Goal: Task Accomplishment & Management: Manage account settings

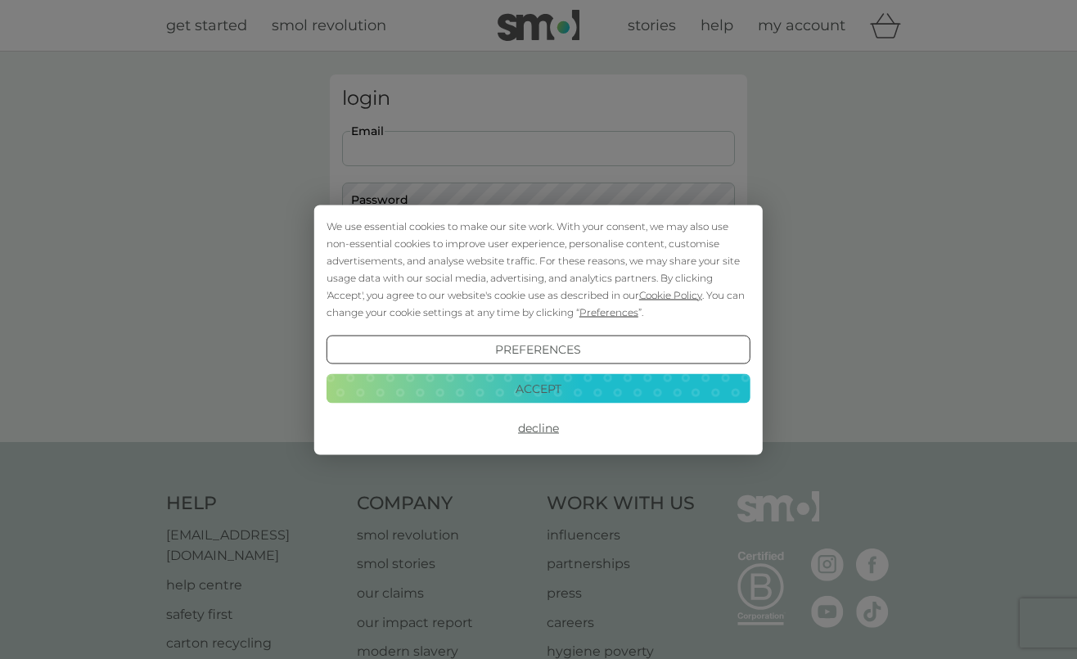
type input "mathat298@gmail.com"
click at [530, 391] on button "Accept" at bounding box center [538, 388] width 424 height 29
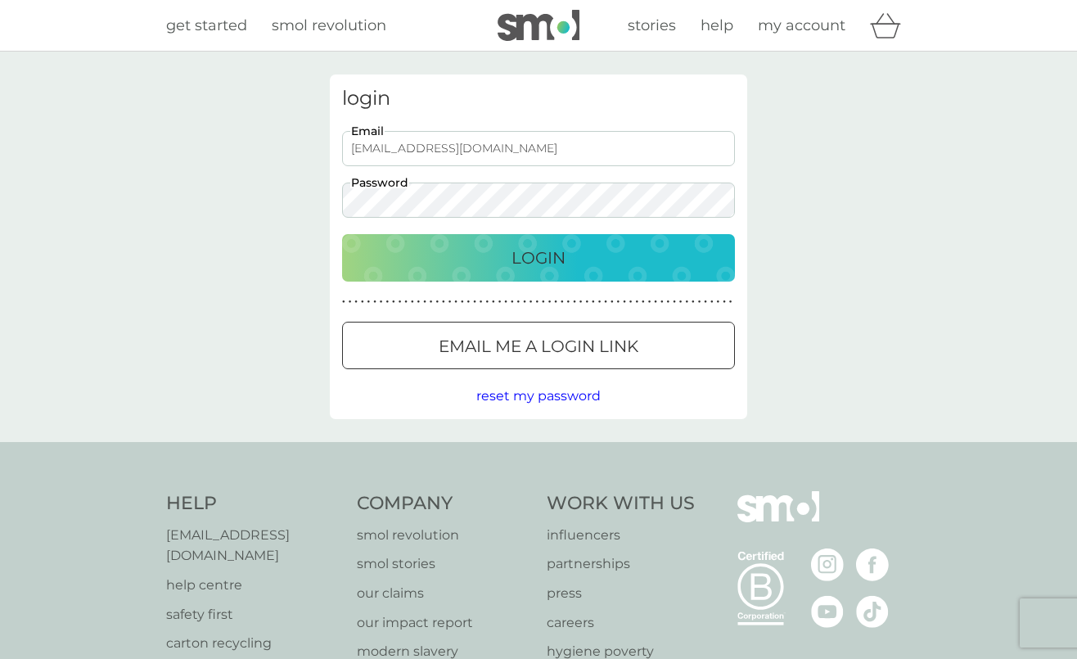
click at [543, 245] on p "Login" at bounding box center [538, 258] width 54 height 26
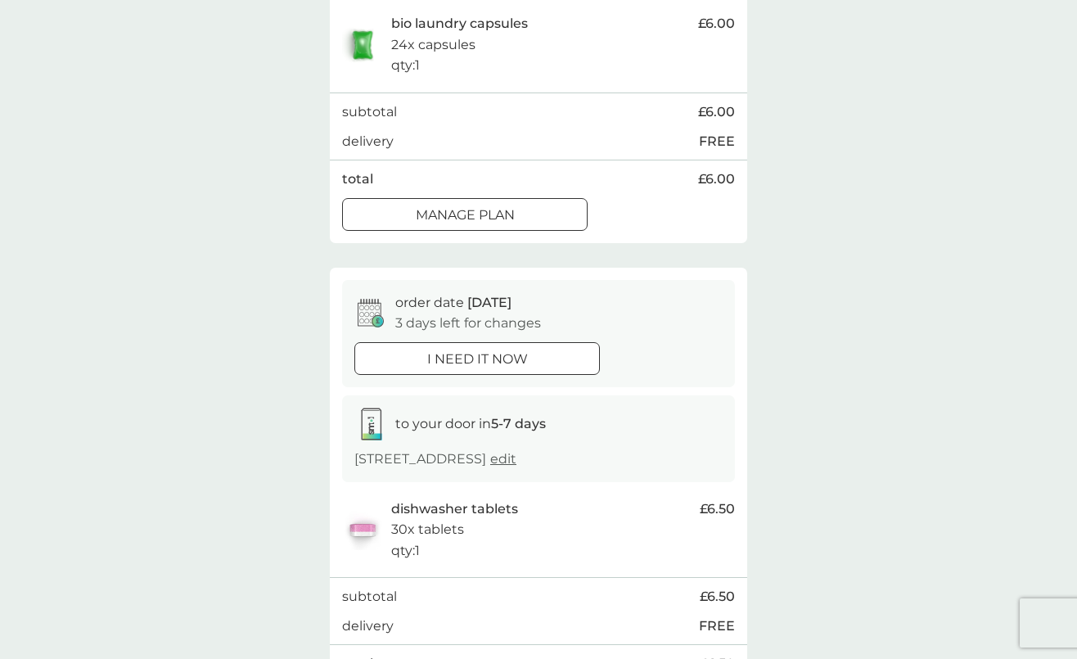
scroll to position [368, 0]
click at [502, 227] on p "Manage plan" at bounding box center [465, 215] width 99 height 21
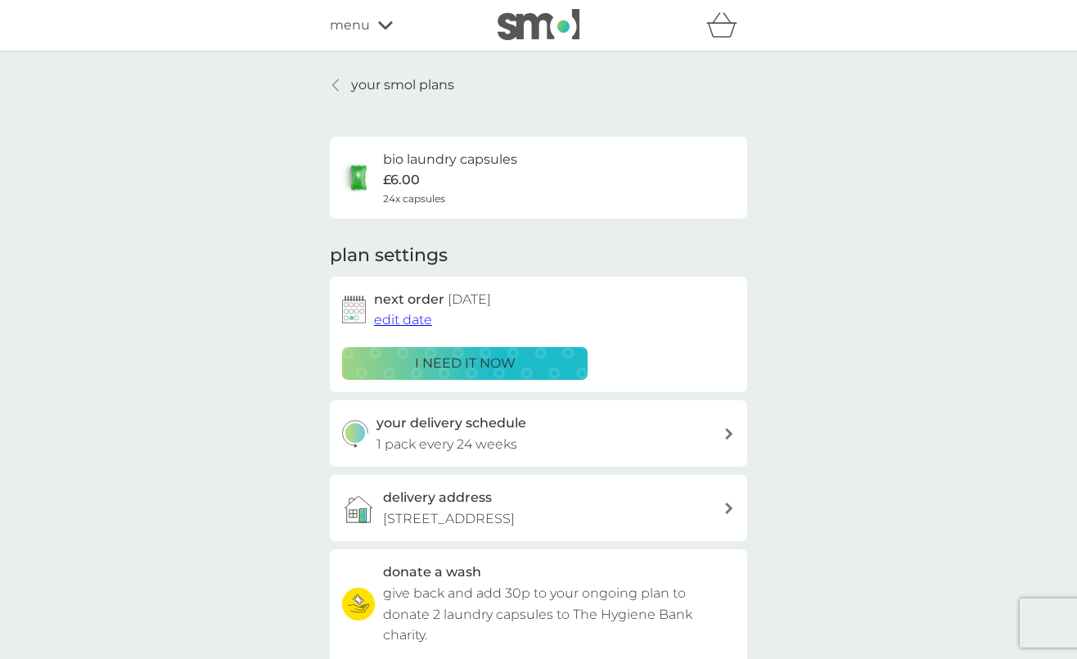
click at [414, 317] on span "edit date" at bounding box center [403, 320] width 58 height 16
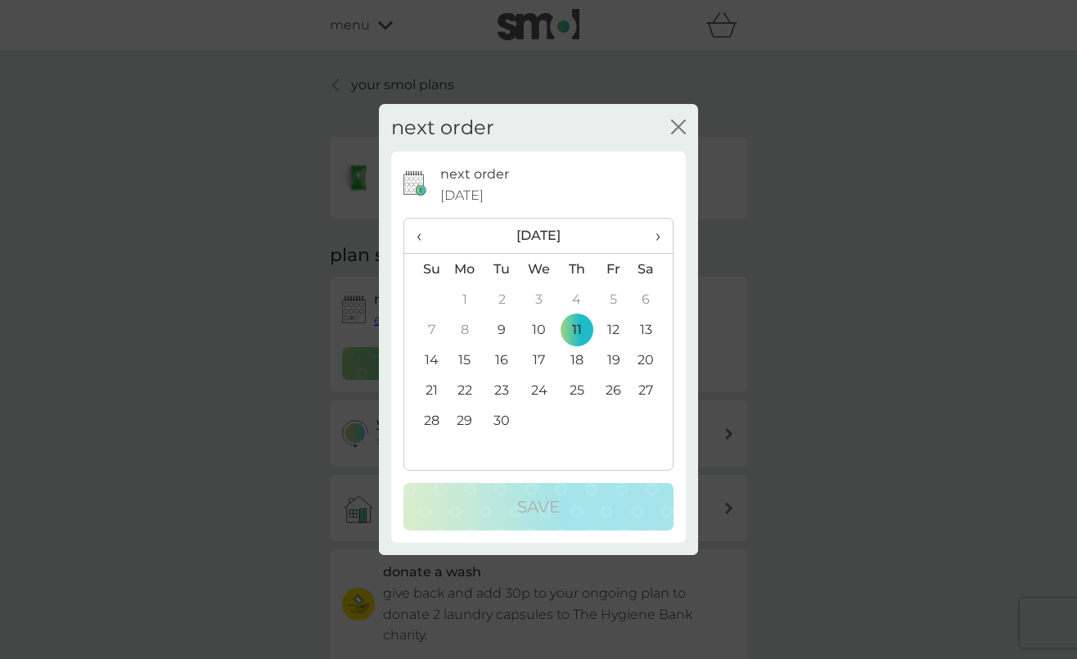
click at [617, 391] on td "26" at bounding box center [613, 390] width 37 height 30
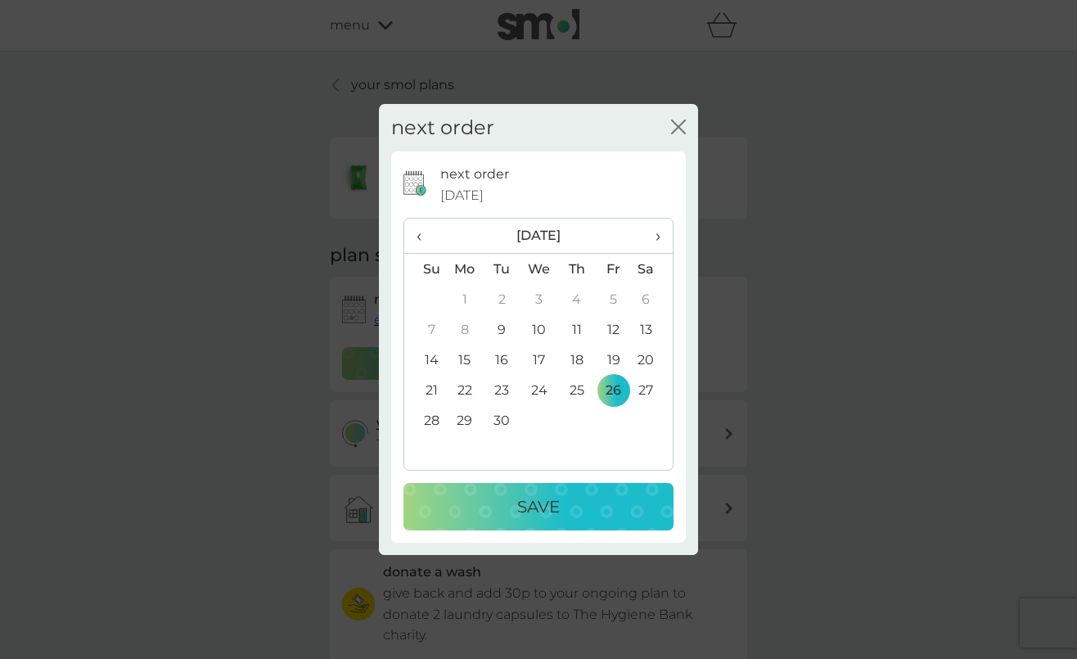
click at [655, 235] on span "›" at bounding box center [652, 235] width 16 height 34
click at [610, 299] on td "3" at bounding box center [613, 299] width 37 height 30
click at [548, 505] on p "Save" at bounding box center [538, 506] width 43 height 26
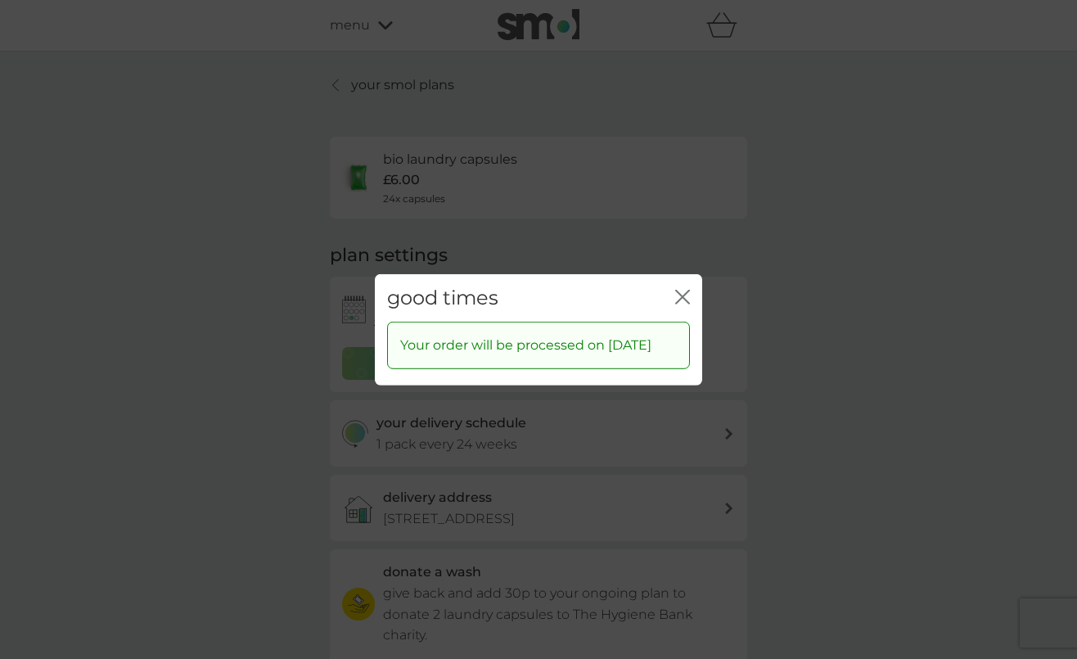
click at [678, 289] on icon "close" at bounding box center [682, 296] width 15 height 15
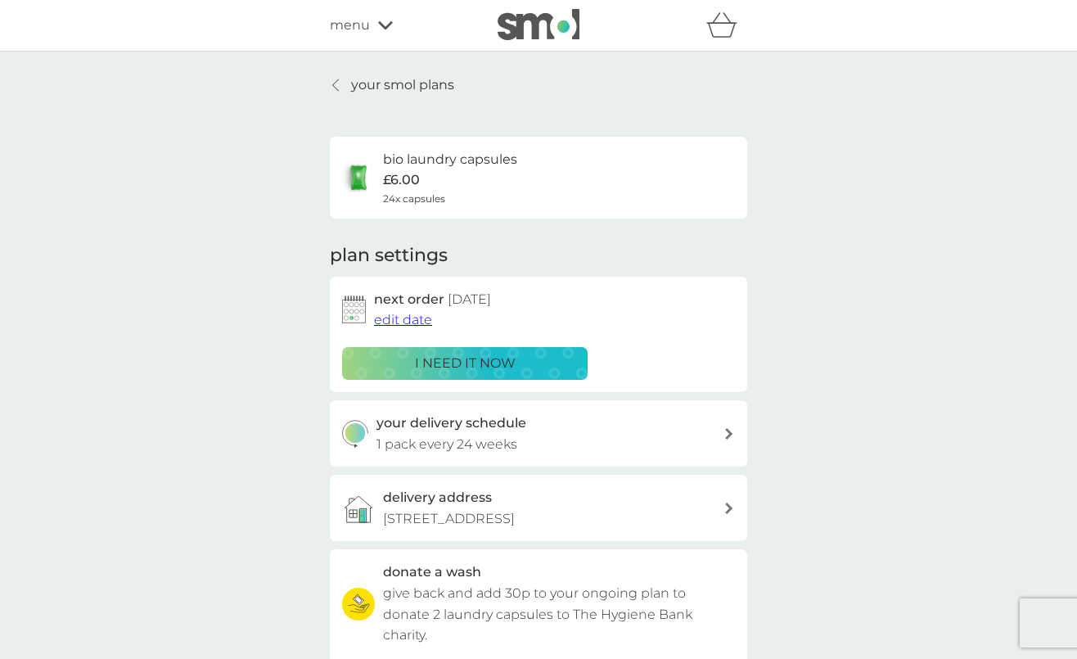
click at [436, 83] on p "your smol plans" at bounding box center [402, 84] width 103 height 21
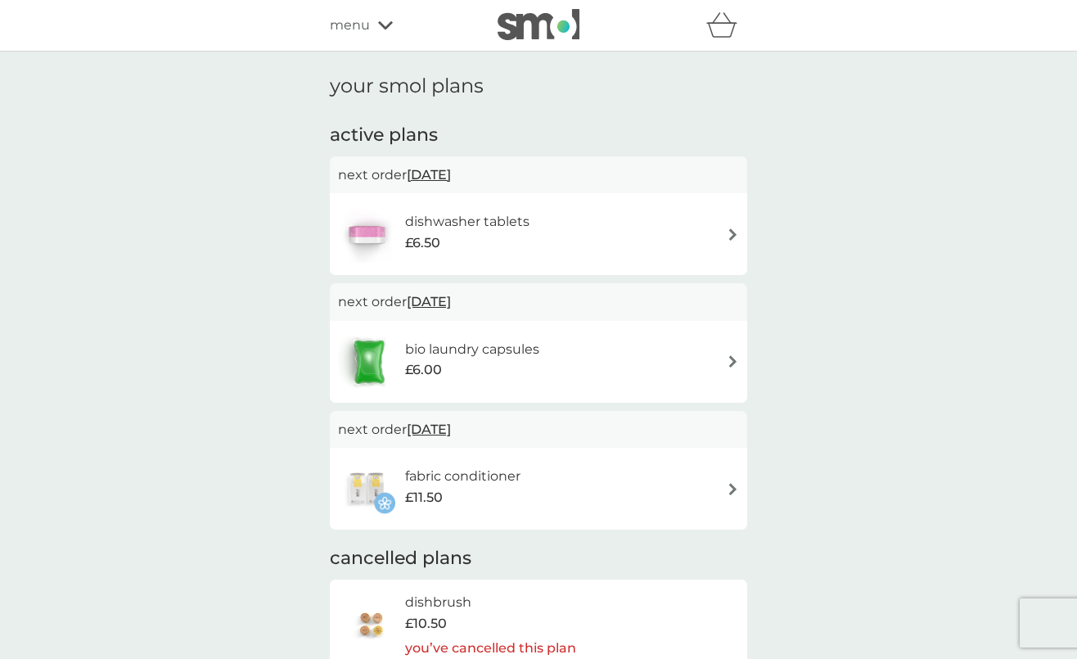
click at [579, 227] on div "dishwasher tablets £6.50" at bounding box center [538, 233] width 401 height 57
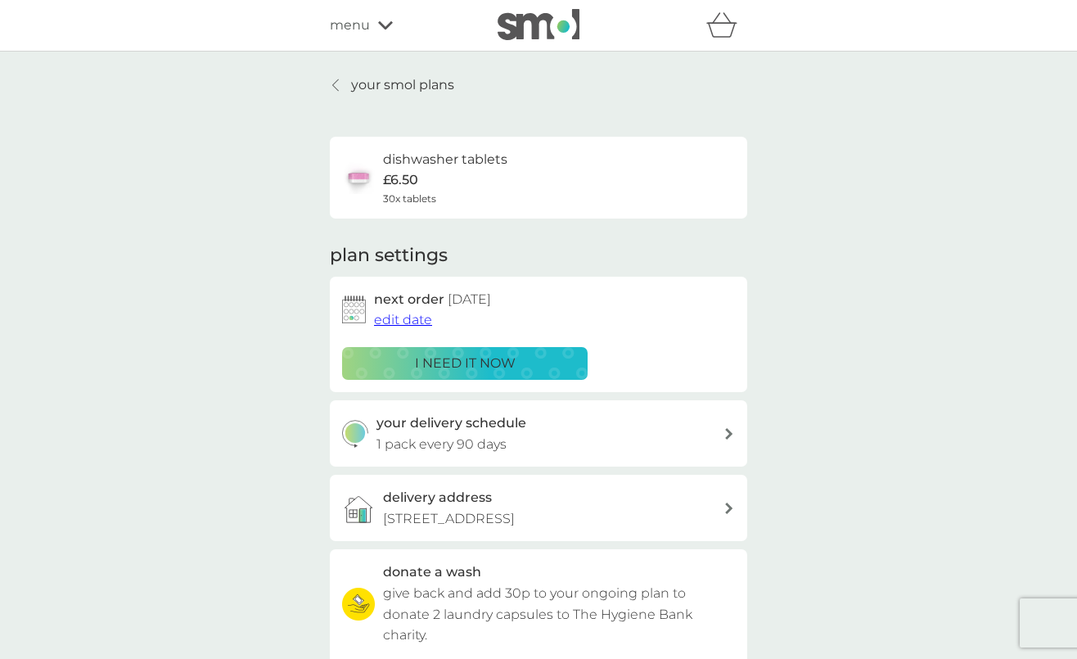
click at [424, 319] on span "edit date" at bounding box center [403, 320] width 58 height 16
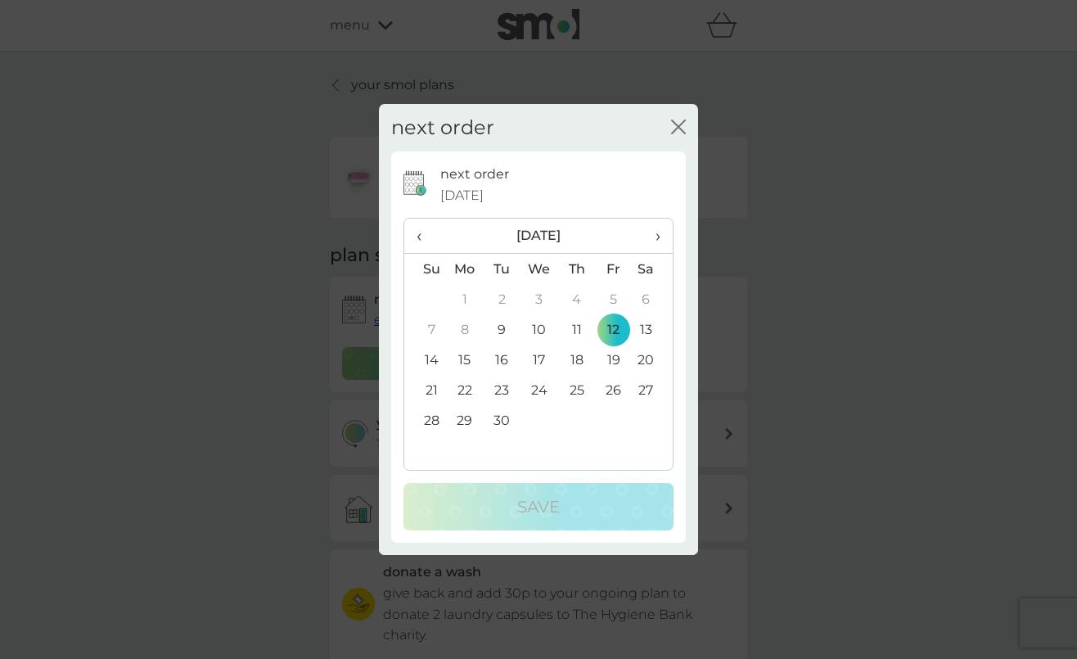
click at [661, 238] on th "›" at bounding box center [652, 235] width 41 height 35
click at [610, 293] on td "3" at bounding box center [613, 299] width 37 height 30
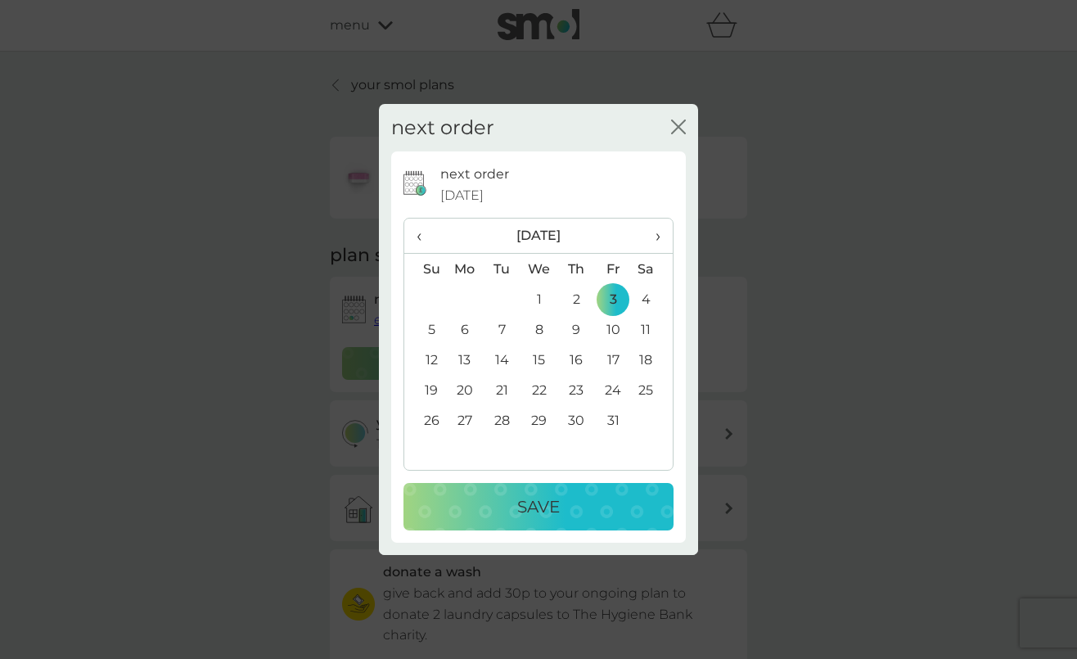
click at [573, 493] on div "Save" at bounding box center [538, 506] width 237 height 26
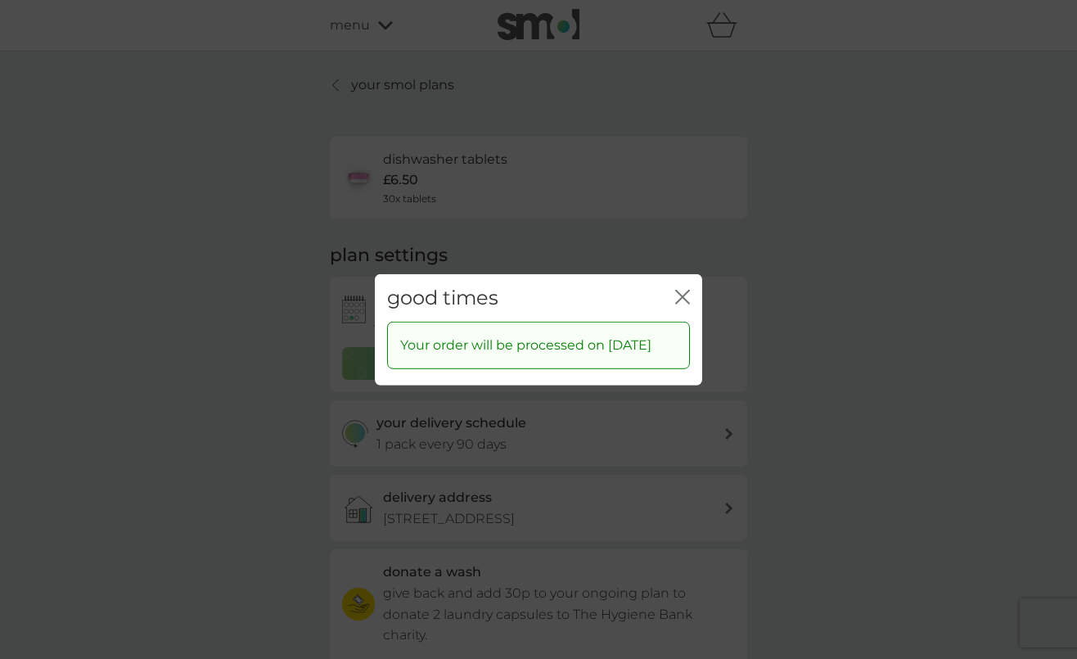
click at [680, 289] on icon "close" at bounding box center [682, 296] width 15 height 15
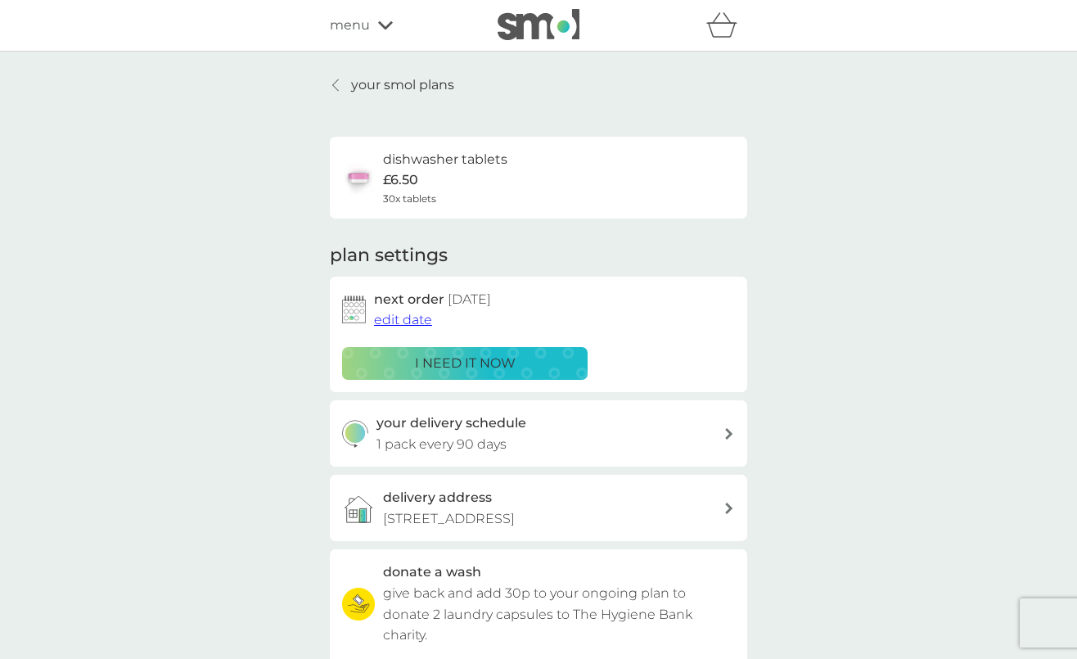
click at [376, 84] on p "your smol plans" at bounding box center [402, 84] width 103 height 21
